Goal: Book appointment/travel/reservation

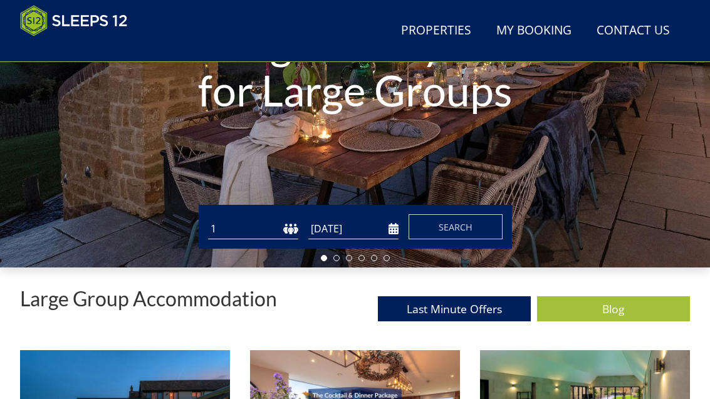
scroll to position [219, 0]
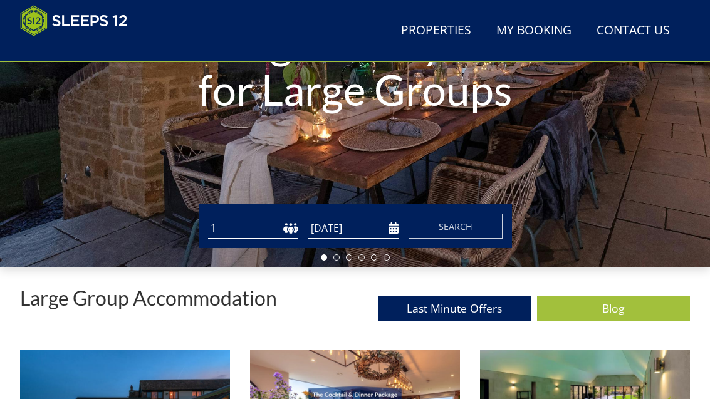
click at [244, 229] on select "1 2 3 4 5 6 7 8 9 10 11 12 13 14 15 16 17 18 19 20 21 22 23 24 25 26 27 28 29 3…" at bounding box center [253, 229] width 90 height 21
select select "20"
click at [395, 229] on input "[DATE]" at bounding box center [353, 228] width 90 height 21
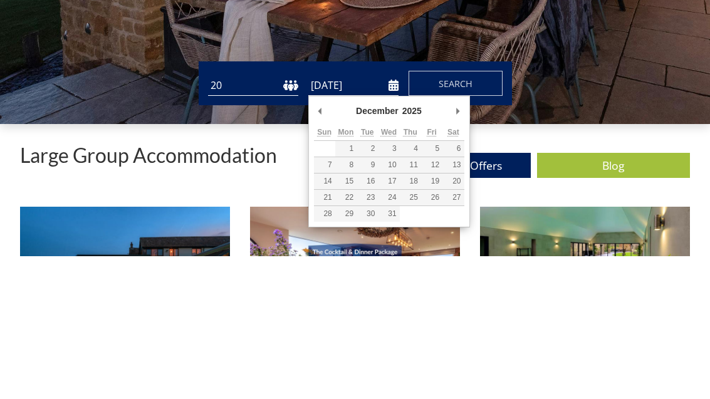
scroll to position [363, 0]
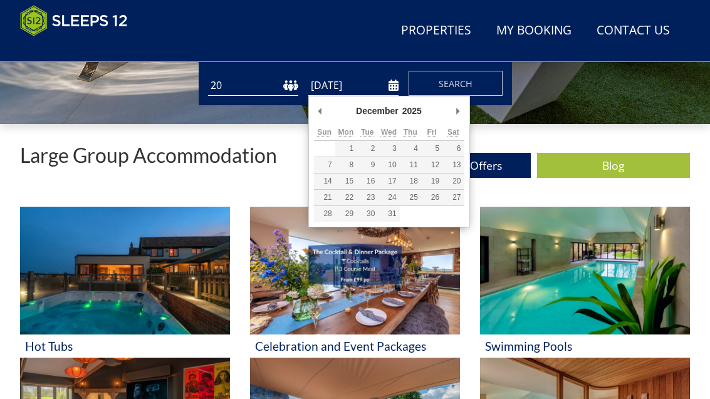
type input "[DATE]"
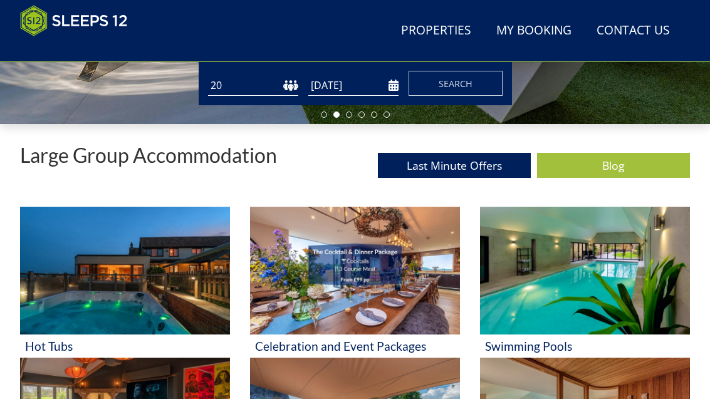
click at [458, 91] on button "Search" at bounding box center [455, 83] width 94 height 25
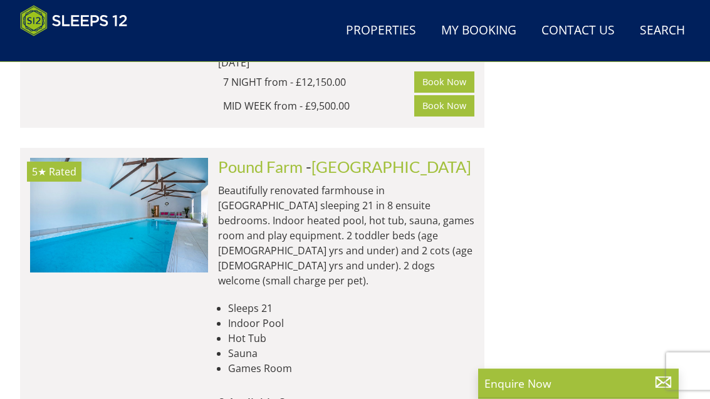
scroll to position [1189, 0]
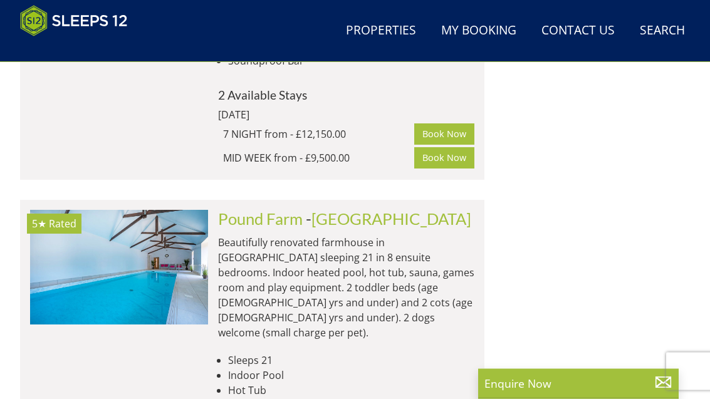
click at [356, 210] on link "[GEOGRAPHIC_DATA]" at bounding box center [391, 219] width 160 height 19
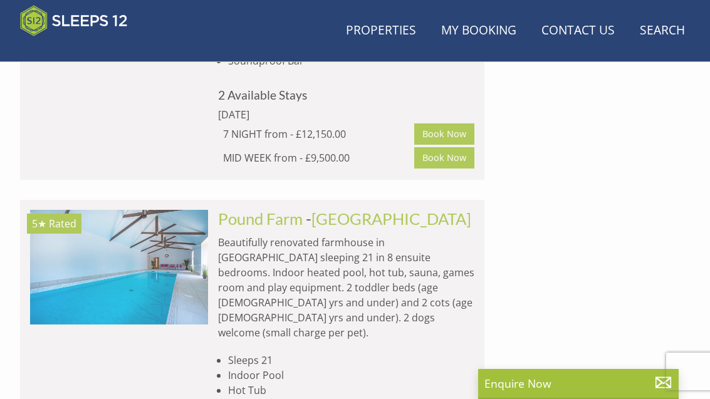
scroll to position [0, 355]
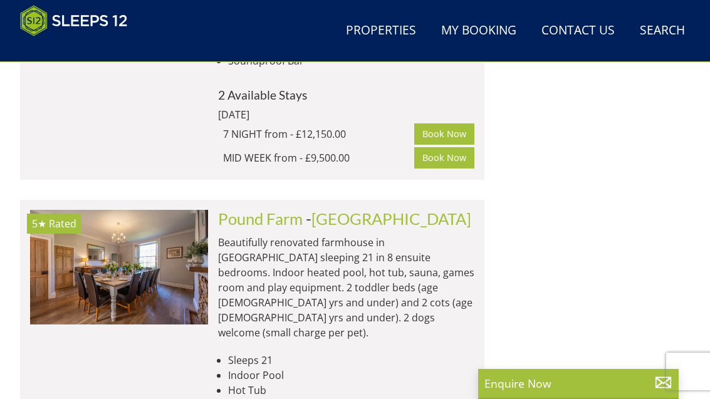
click at [254, 209] on link "Pound Farm" at bounding box center [260, 218] width 85 height 19
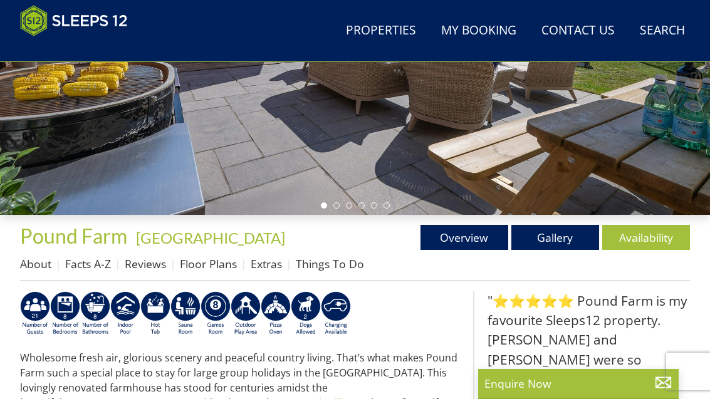
scroll to position [269, 0]
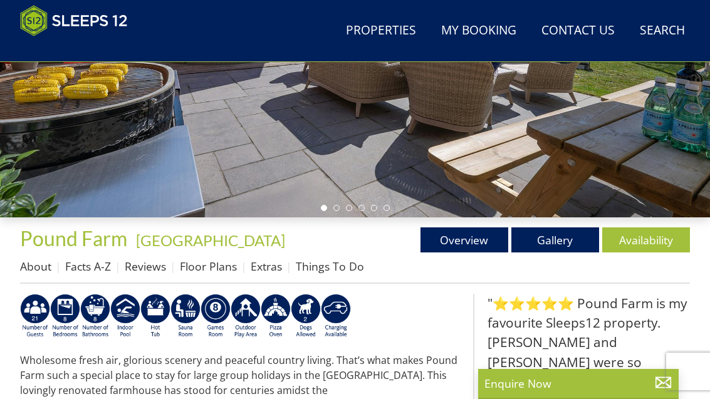
click at [565, 240] on link "Gallery" at bounding box center [555, 239] width 88 height 25
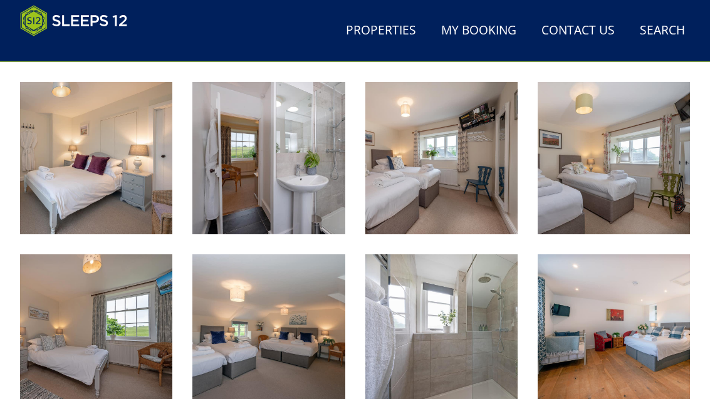
scroll to position [1171, 0]
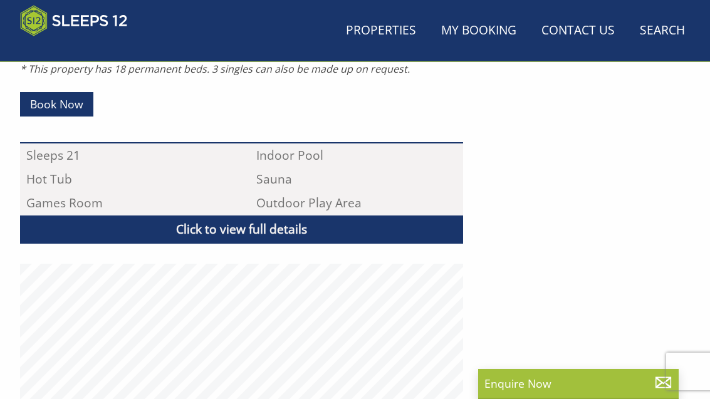
scroll to position [788, 0]
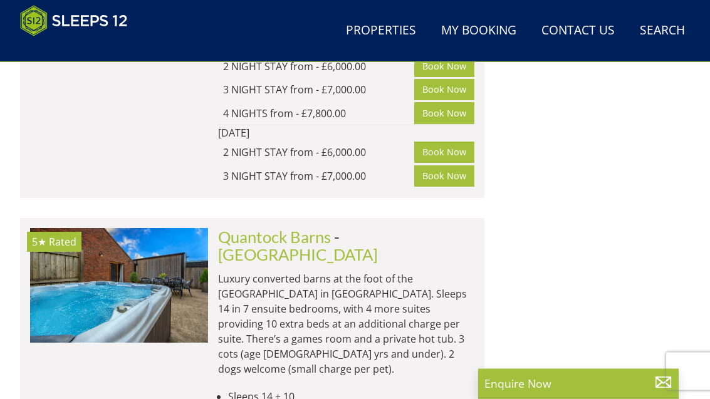
scroll to position [2068, 0]
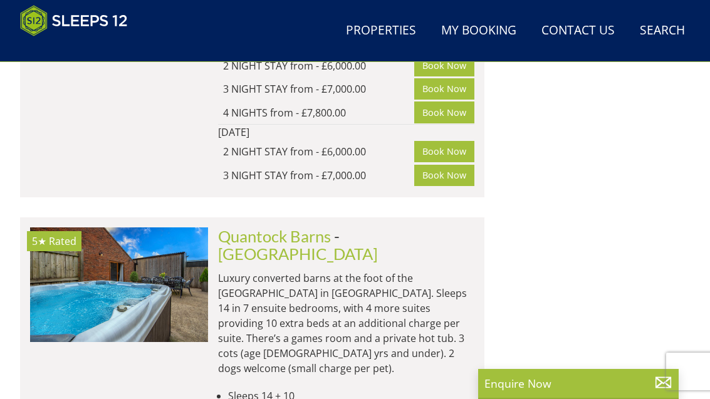
click at [283, 227] on link "Quantock Barns" at bounding box center [274, 236] width 113 height 19
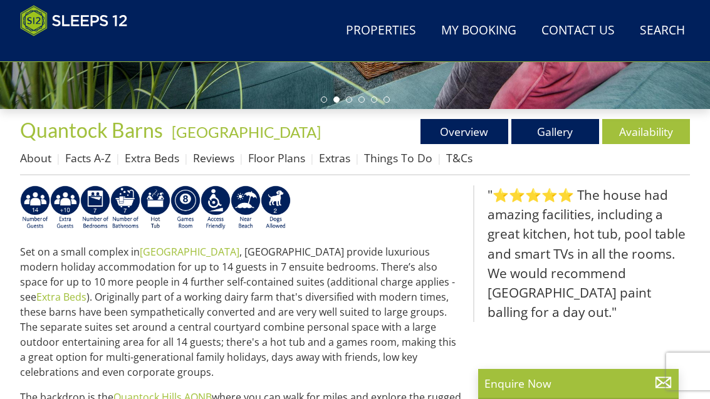
scroll to position [381, 0]
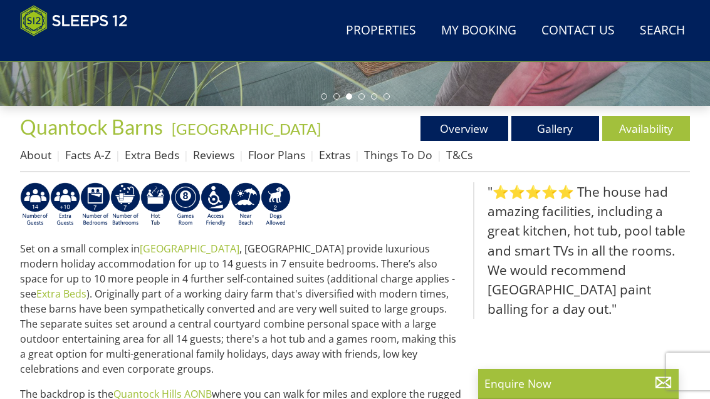
click at [566, 129] on link "Gallery" at bounding box center [555, 128] width 88 height 25
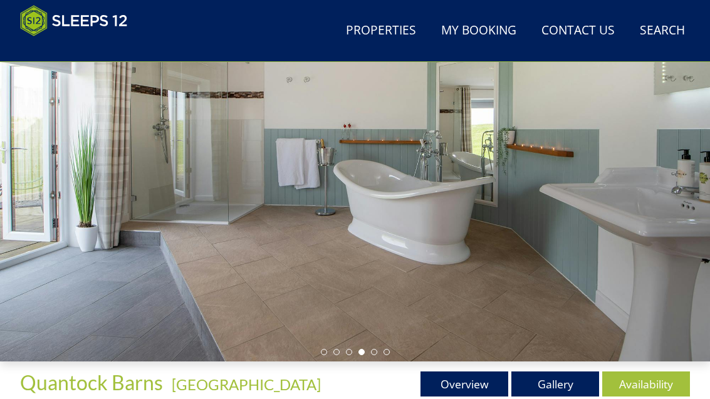
scroll to position [125, 0]
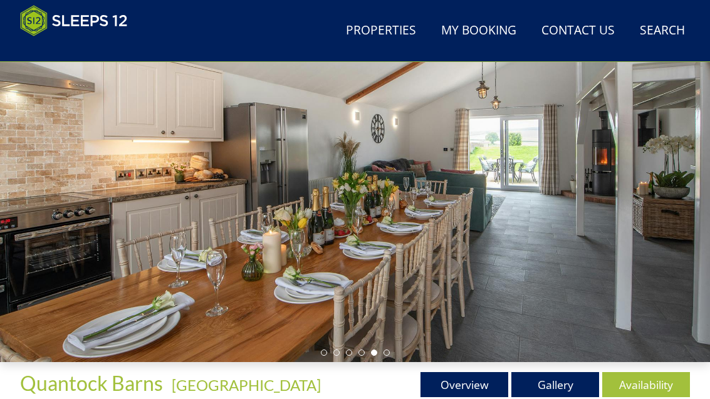
click at [678, 211] on div at bounding box center [355, 163] width 710 height 397
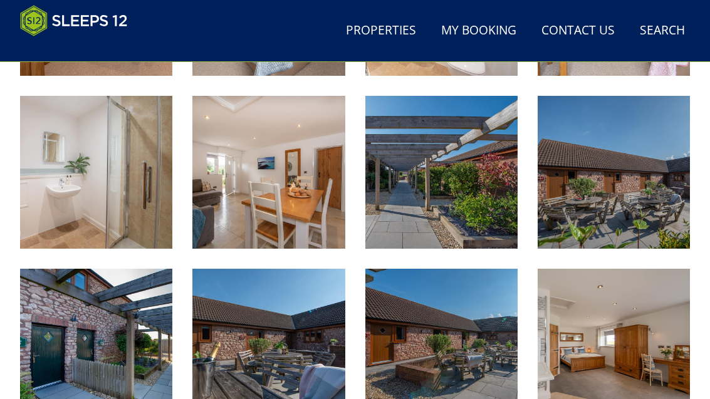
scroll to position [1322, 0]
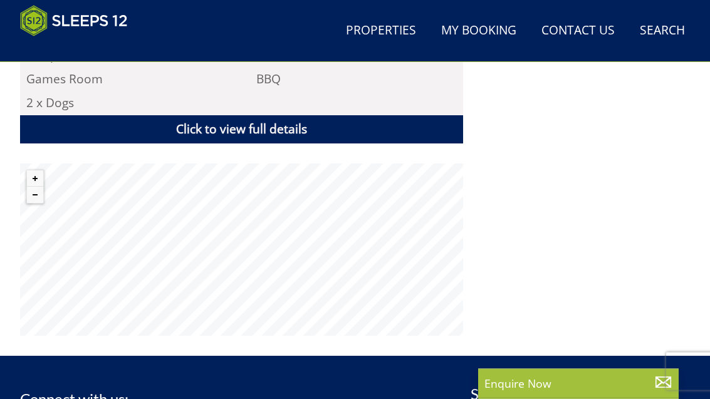
scroll to position [881, 0]
click at [41, 197] on button "Zoom out" at bounding box center [35, 195] width 16 height 16
click at [33, 197] on button "Zoom out" at bounding box center [35, 195] width 16 height 16
click at [41, 199] on button "Zoom out" at bounding box center [35, 195] width 16 height 16
click at [41, 198] on button "Zoom out" at bounding box center [35, 195] width 16 height 16
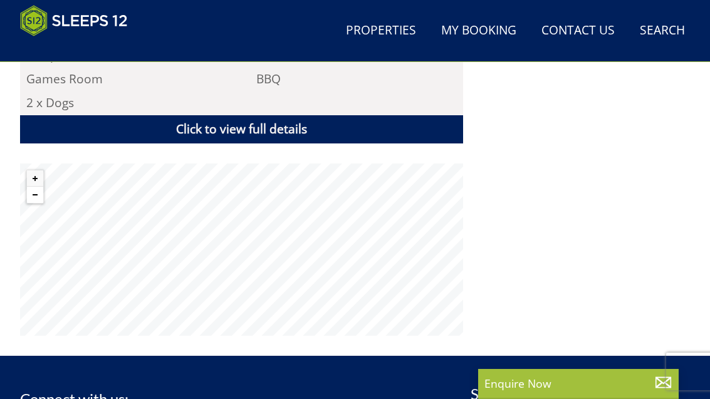
click at [41, 196] on button "Zoom out" at bounding box center [35, 195] width 16 height 16
click at [38, 192] on button "Zoom out" at bounding box center [35, 195] width 16 height 16
click at [39, 192] on button "Zoom out" at bounding box center [35, 195] width 16 height 16
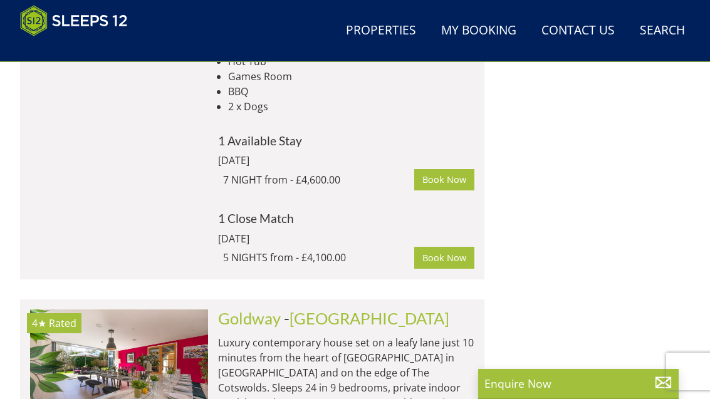
scroll to position [2417, 0]
click at [260, 309] on link "Goldway" at bounding box center [249, 318] width 63 height 19
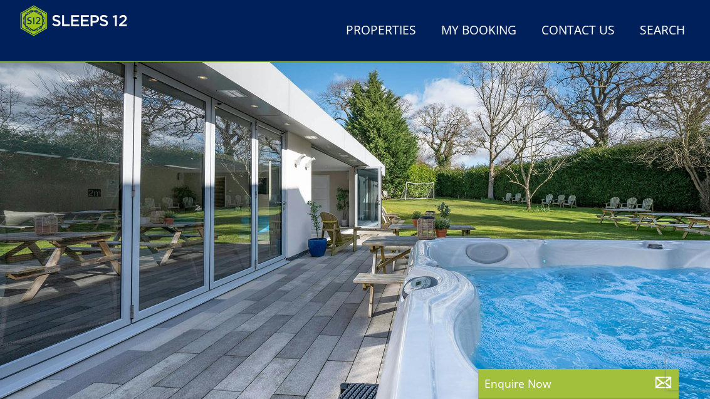
scroll to position [9, 0]
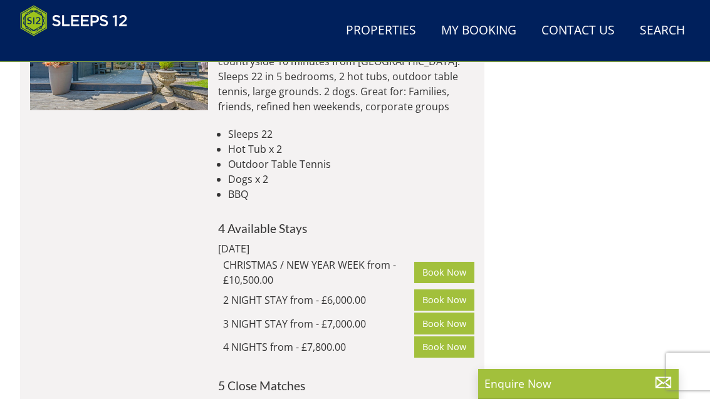
scroll to position [0, 355]
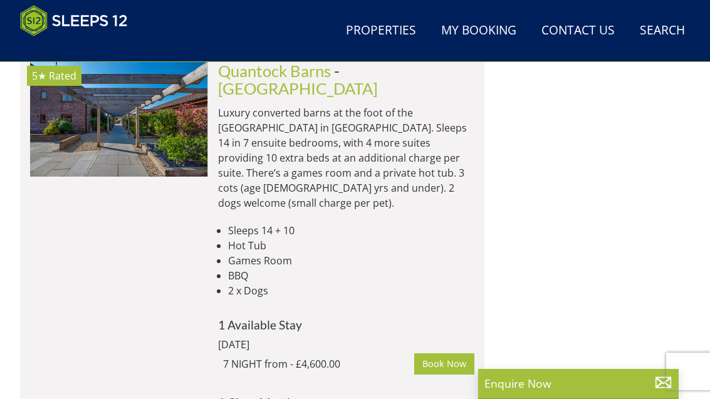
select select "20"
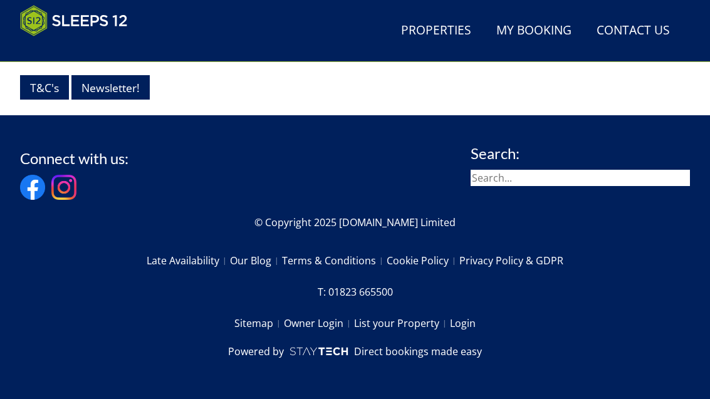
scroll to position [1556, 0]
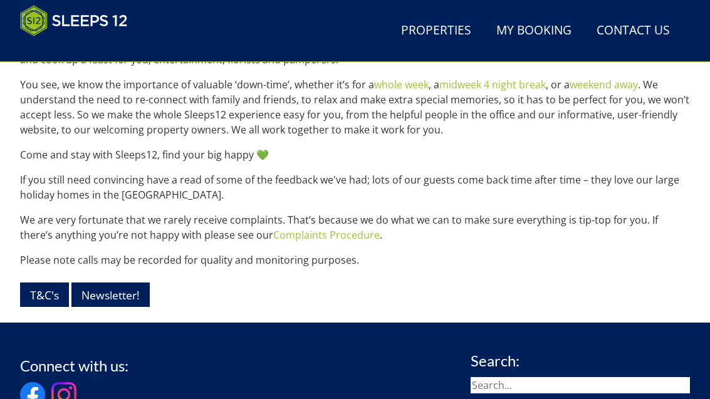
click at [408, 5] on div "Search Menu Properties My Booking Contact Us [PHONE_NUMBER] Search Check Availa…" at bounding box center [355, 30] width 710 height 51
